Goal: Task Accomplishment & Management: Manage account settings

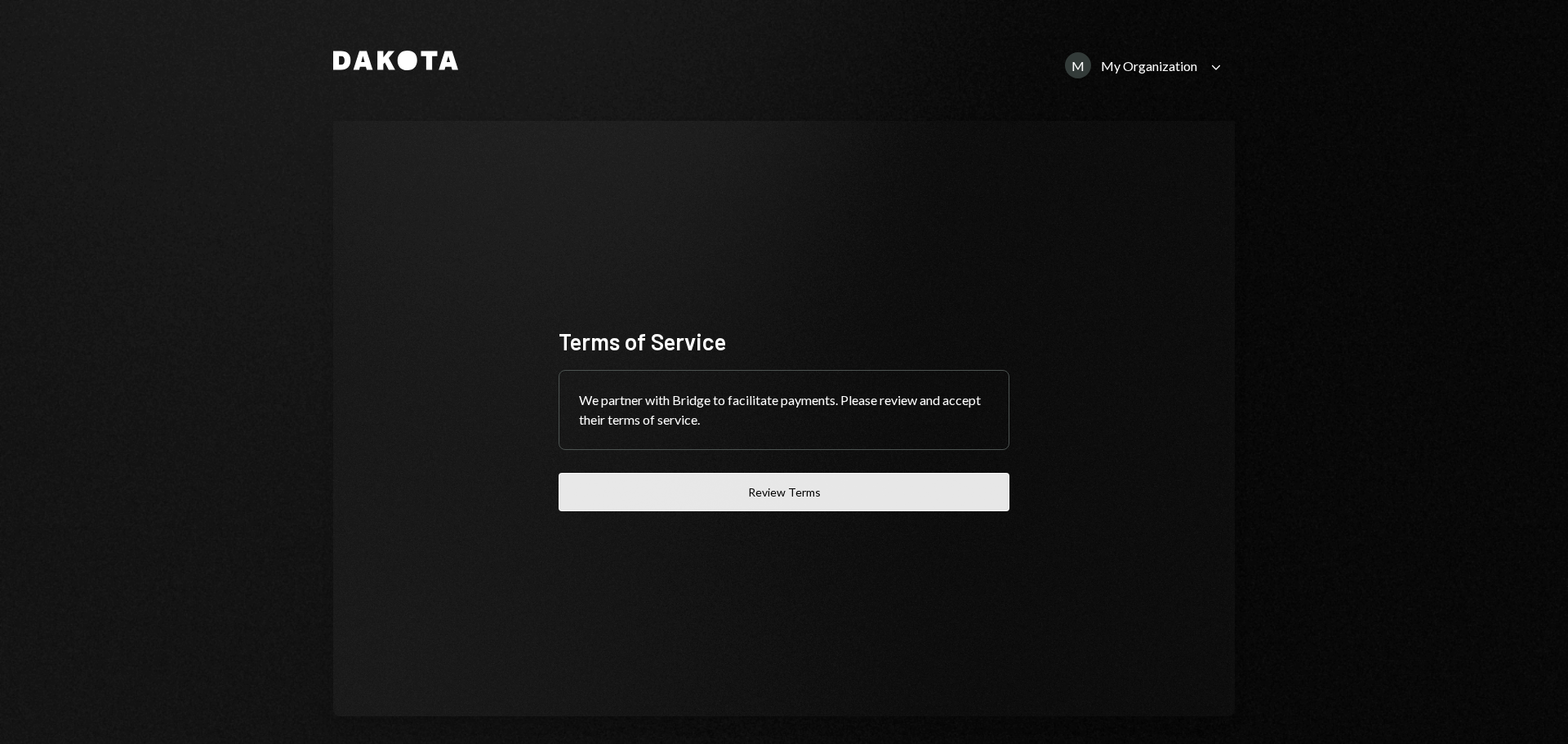
click at [758, 487] on button "Review Terms" at bounding box center [784, 491] width 451 height 38
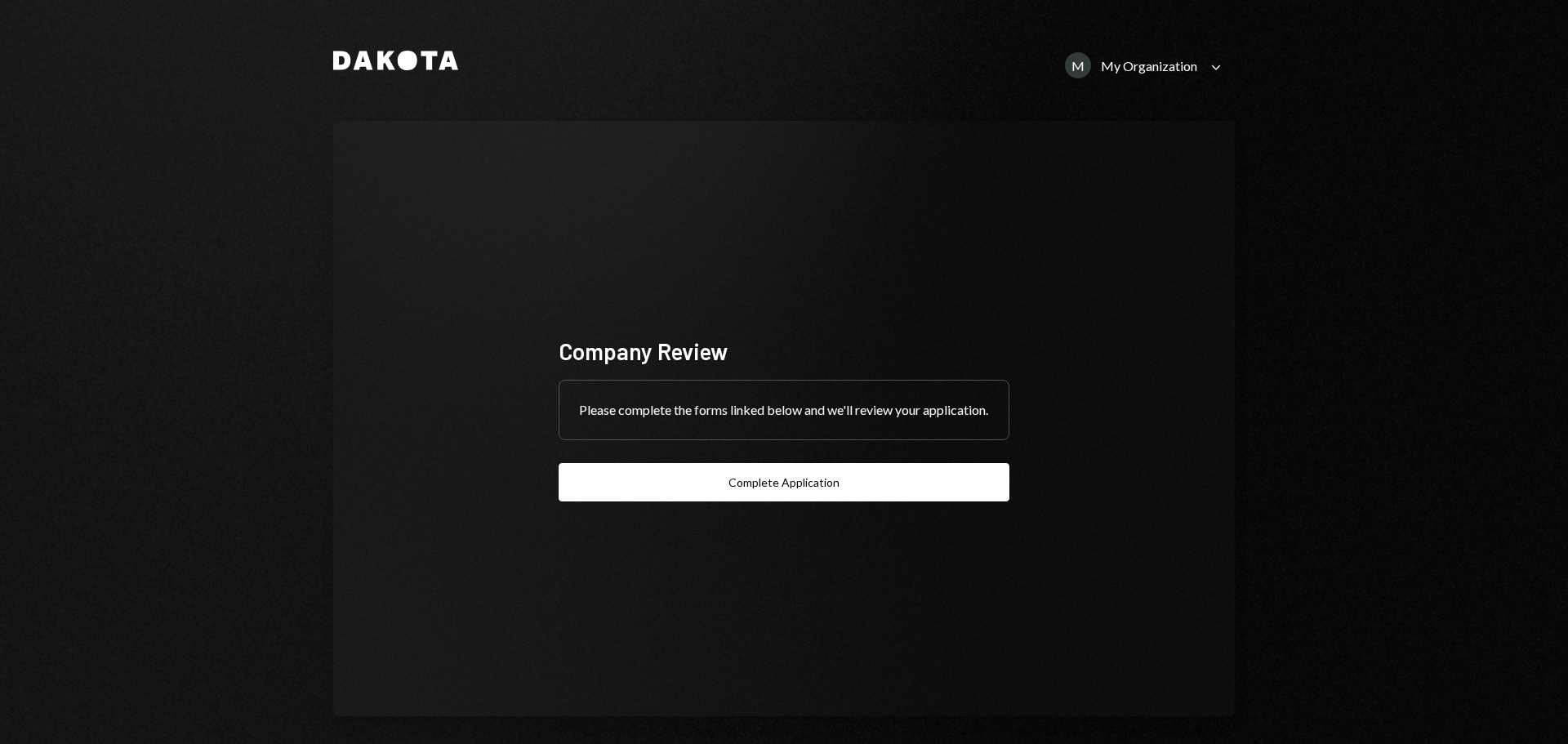
drag, startPoint x: 719, startPoint y: 488, endPoint x: 1044, endPoint y: 67, distance: 531.9
click at [1026, 61] on div "Dakota M My Organization Caret Down Company Review Please complete the forms li…" at bounding box center [784, 377] width 980 height 755
click at [1184, 73] on div "My Organization" at bounding box center [1149, 66] width 96 height 15
click at [1111, 173] on div "Common Foundation" at bounding box center [1130, 170] width 165 height 14
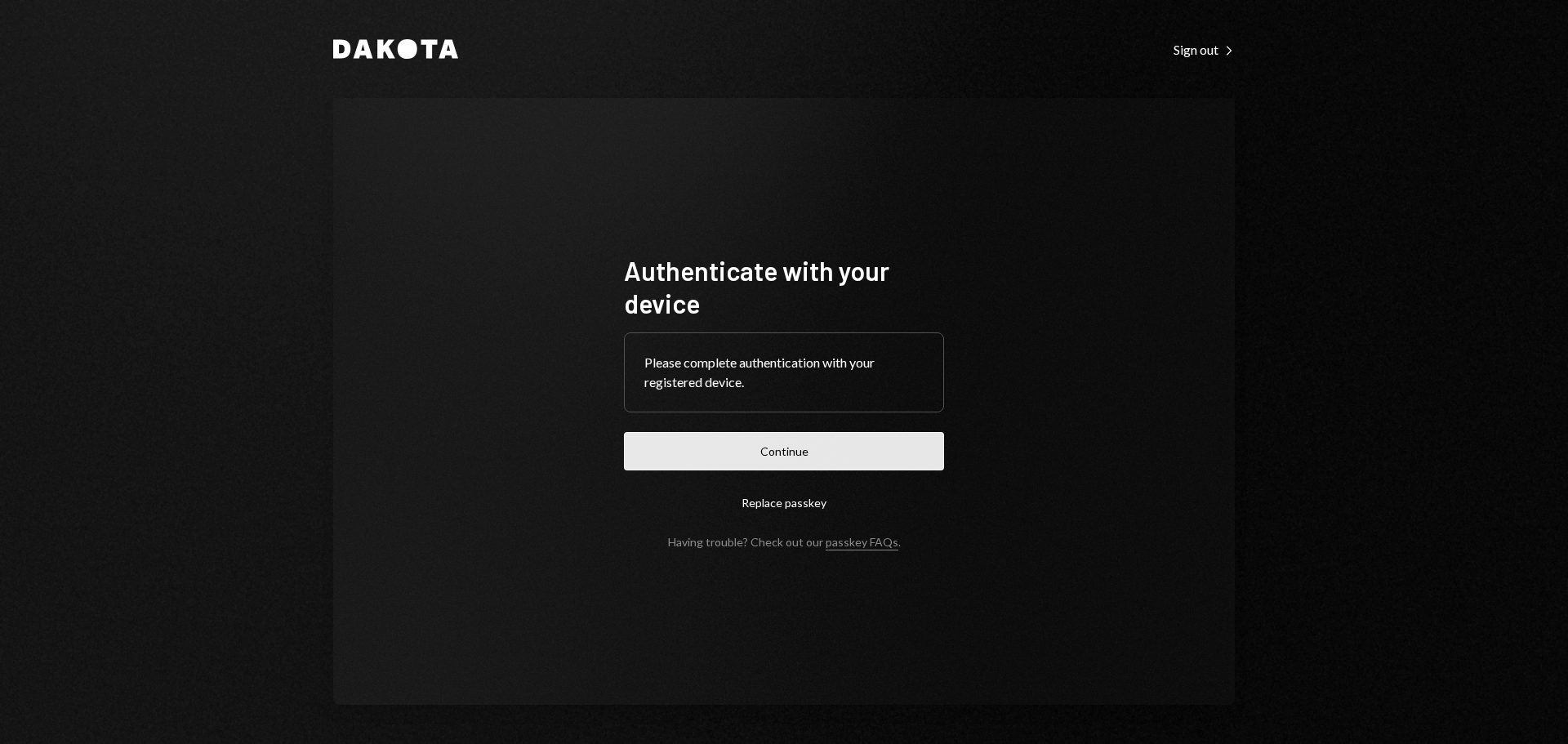
click at [806, 445] on button "Continue" at bounding box center [784, 450] width 320 height 38
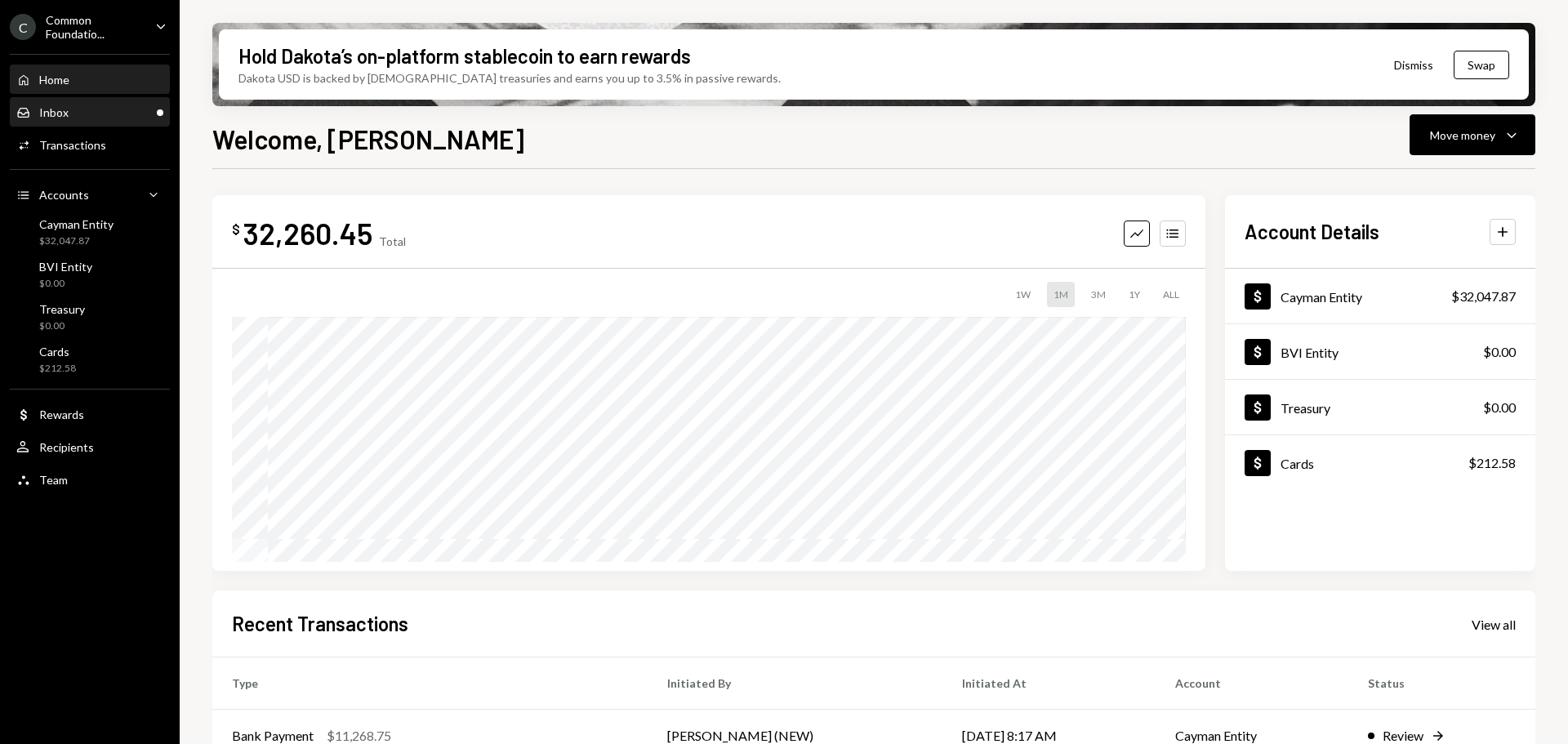
click at [79, 113] on div "Inbox Inbox" at bounding box center [90, 112] width 147 height 15
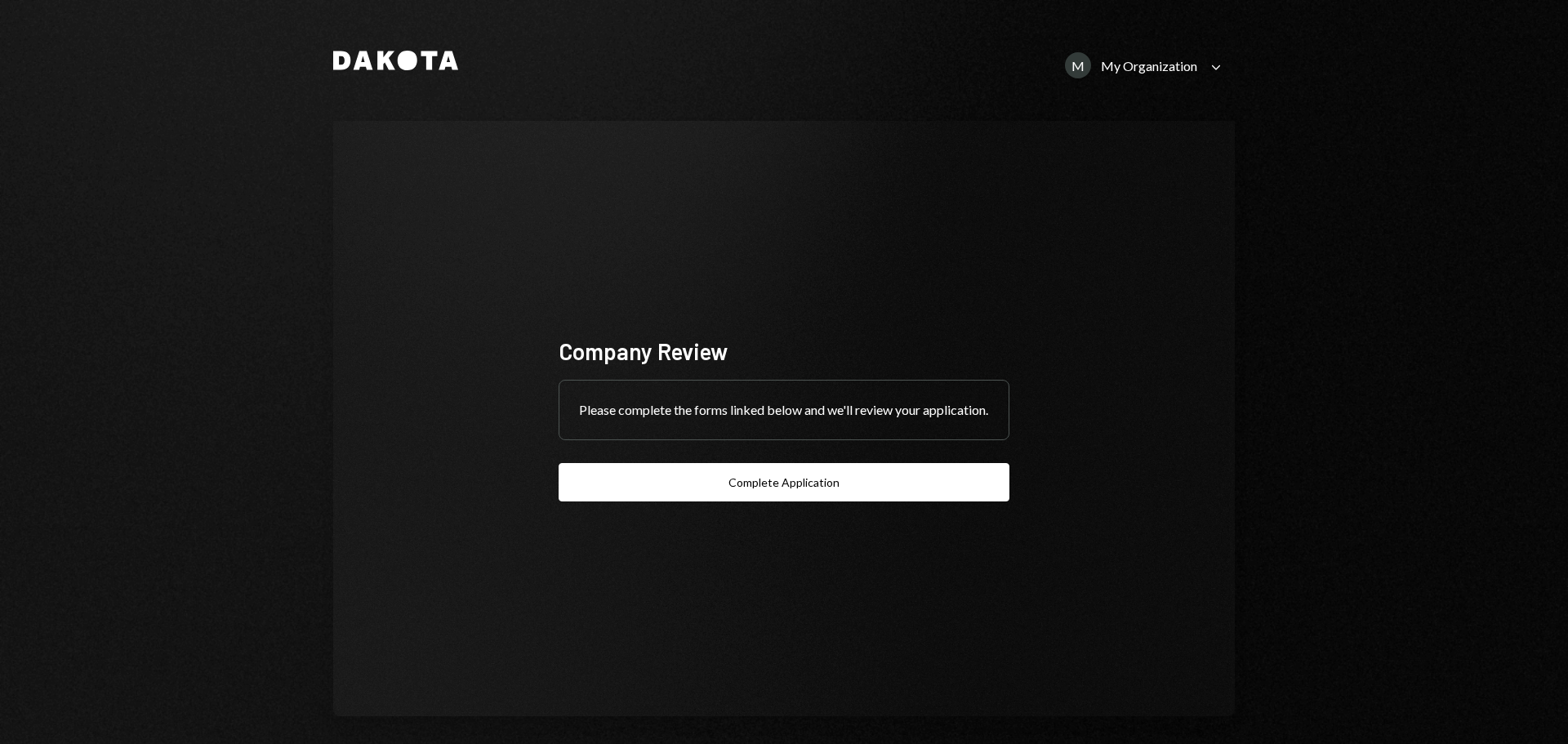
click at [1207, 62] on icon "Caret Down" at bounding box center [1215, 67] width 18 height 18
click at [1066, 214] on div "Sign out" at bounding box center [1116, 213] width 195 height 14
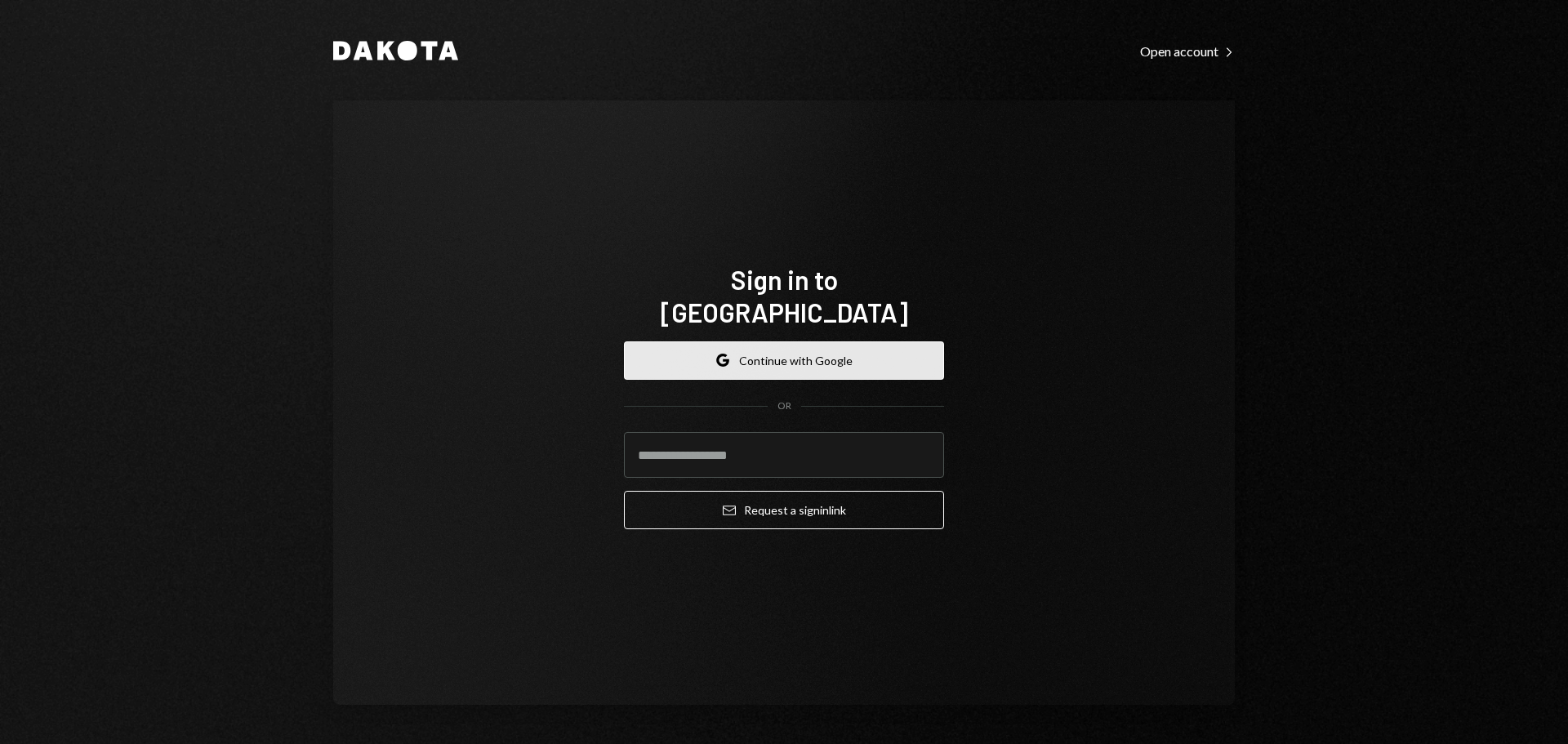
click at [854, 345] on button "Google Continue with Google" at bounding box center [784, 360] width 320 height 38
